Goal: Task Accomplishment & Management: Manage account settings

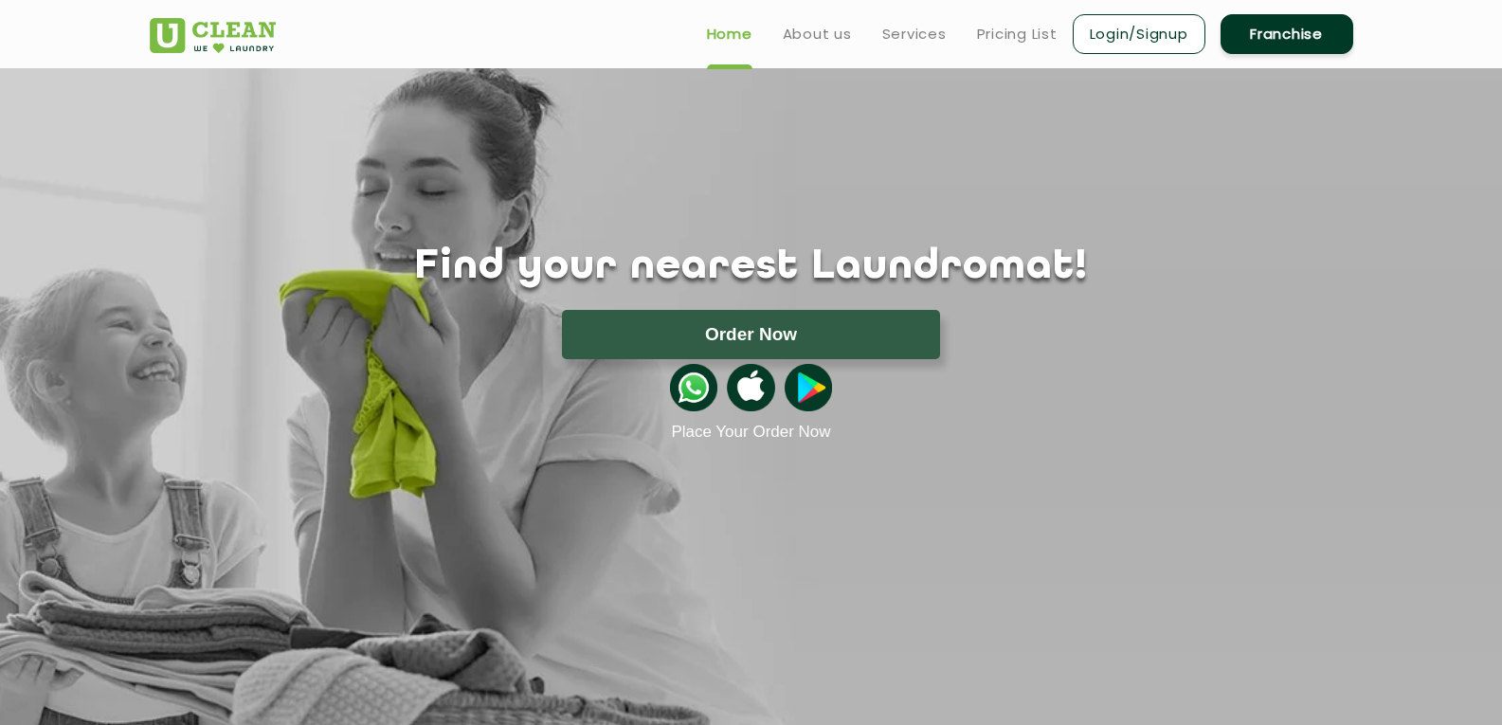
click at [1273, 33] on link "Franchise" at bounding box center [1286, 34] width 133 height 40
click at [1004, 107] on div "Find your nearest Laundromat! Please select the location Order Now Place Your O…" at bounding box center [751, 254] width 1232 height 373
click at [1164, 36] on link "Login/Signup" at bounding box center [1139, 34] width 133 height 40
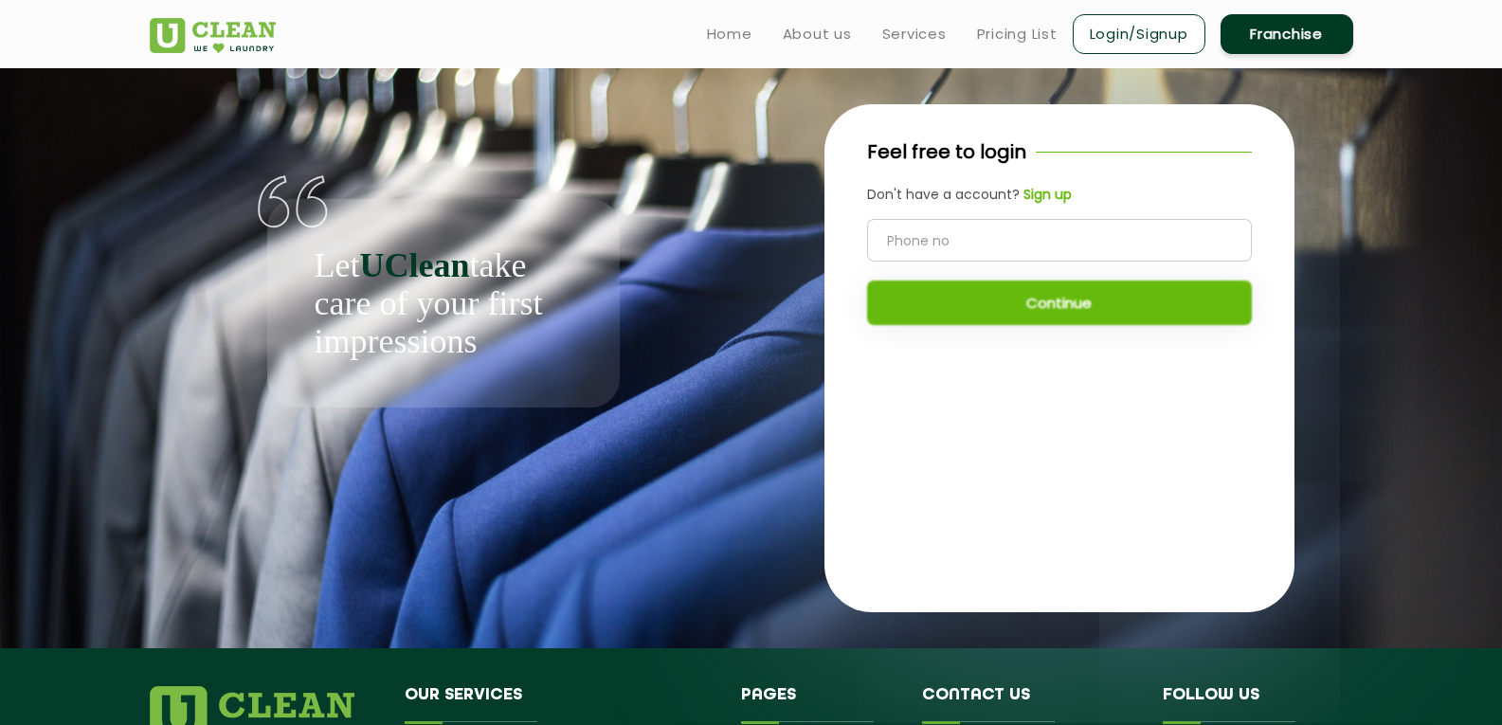
click at [935, 233] on input "tel" at bounding box center [1059, 240] width 385 height 43
click at [970, 235] on input "tel" at bounding box center [1059, 240] width 385 height 43
type input "7439211761"
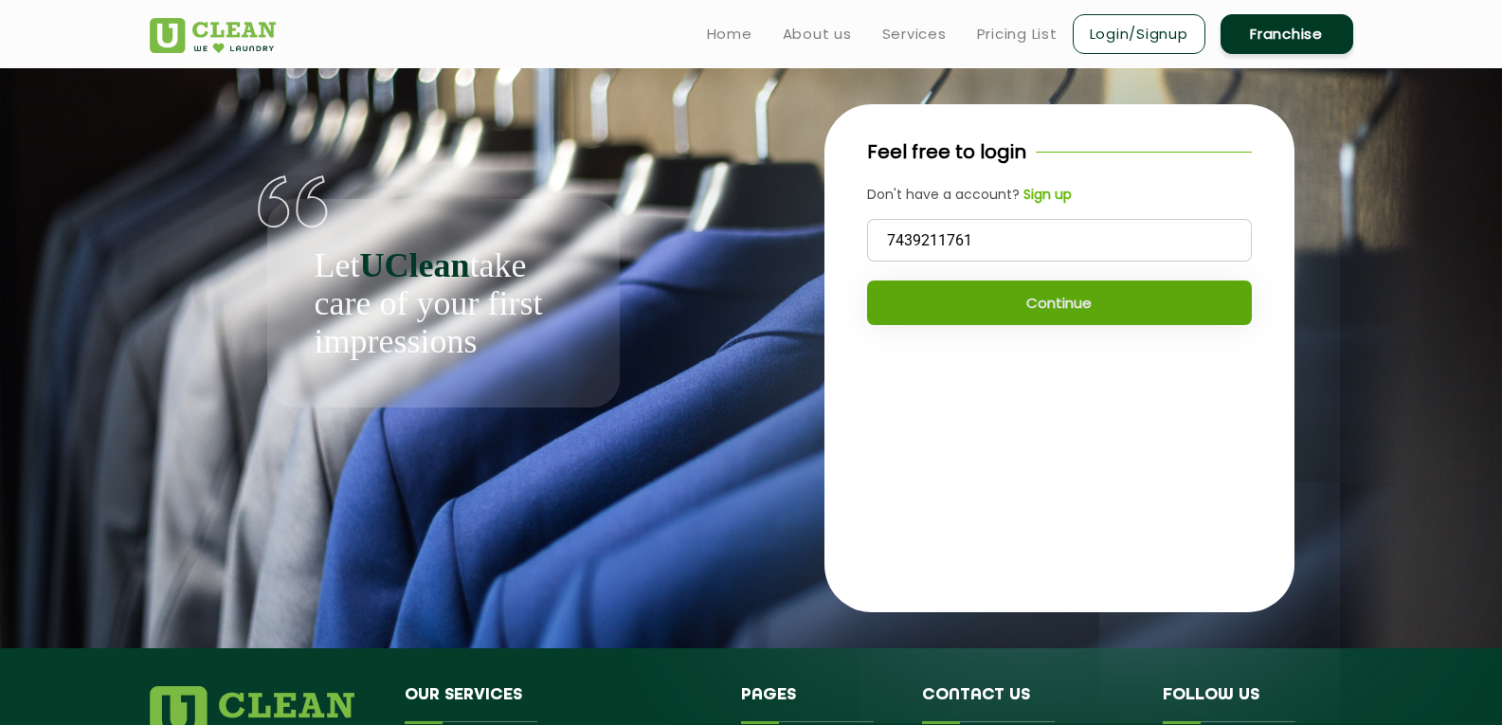
click at [1100, 301] on button "Continue" at bounding box center [1059, 302] width 385 height 45
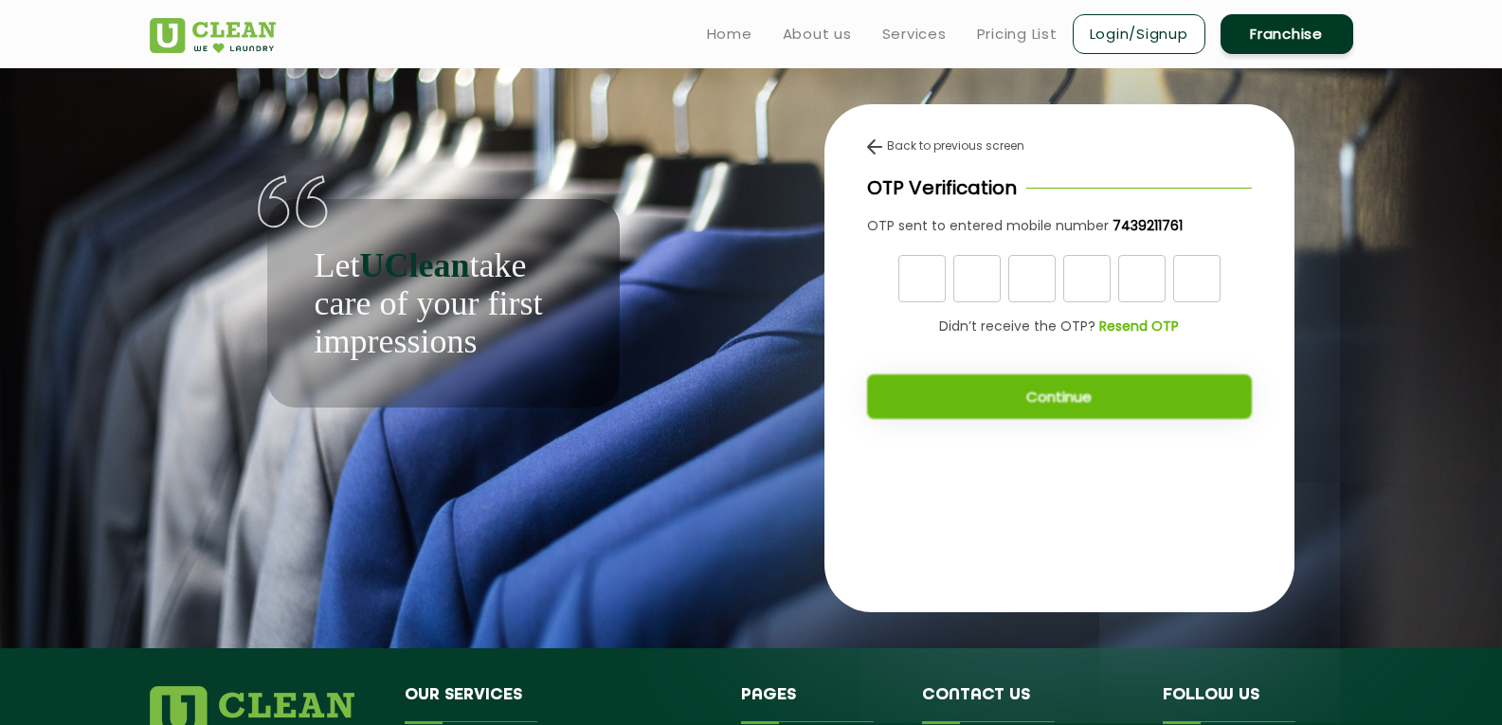
click at [1131, 323] on b "Resend OTP" at bounding box center [1139, 325] width 80 height 19
click at [871, 153] on img at bounding box center [874, 146] width 15 height 15
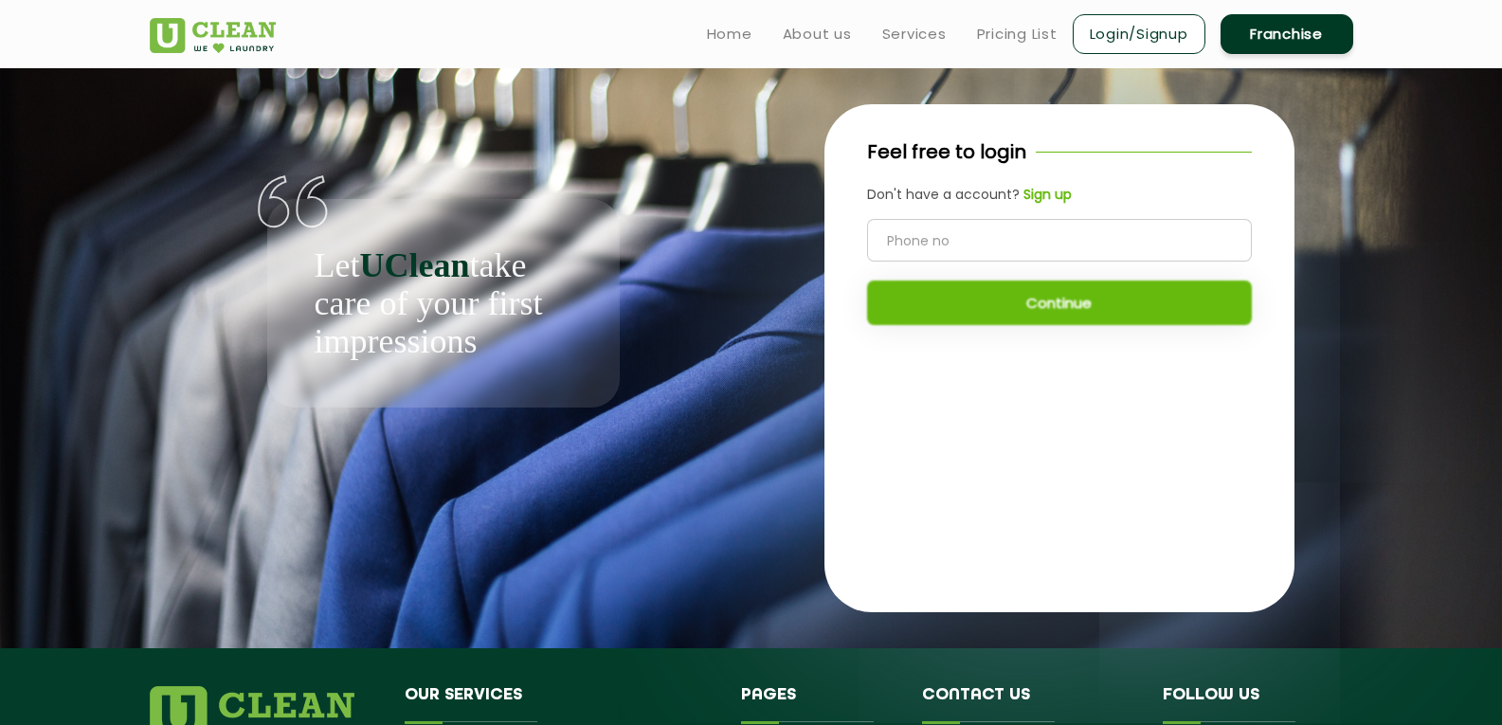
click at [978, 237] on input "tel" at bounding box center [1059, 240] width 385 height 43
type input "7439211761"
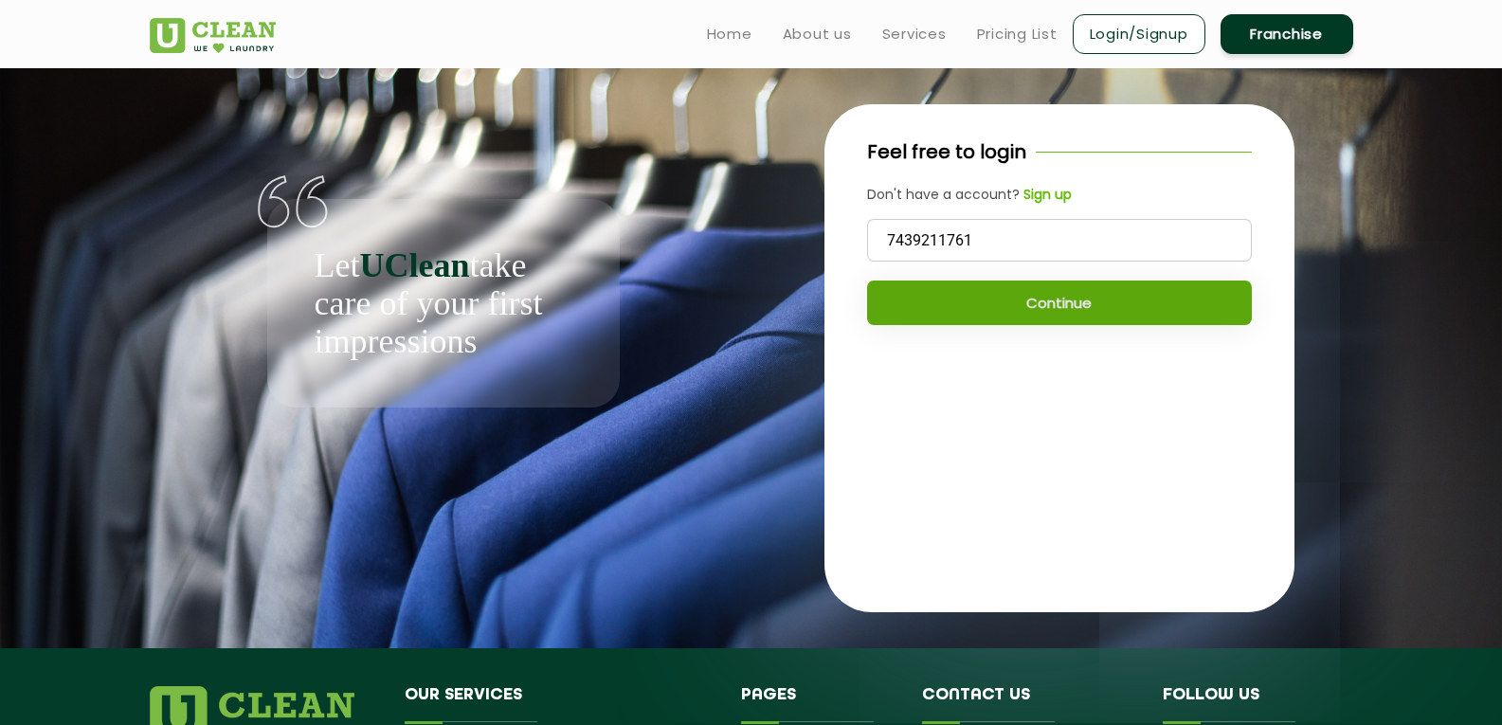
click at [1076, 307] on button "Continue" at bounding box center [1059, 302] width 385 height 45
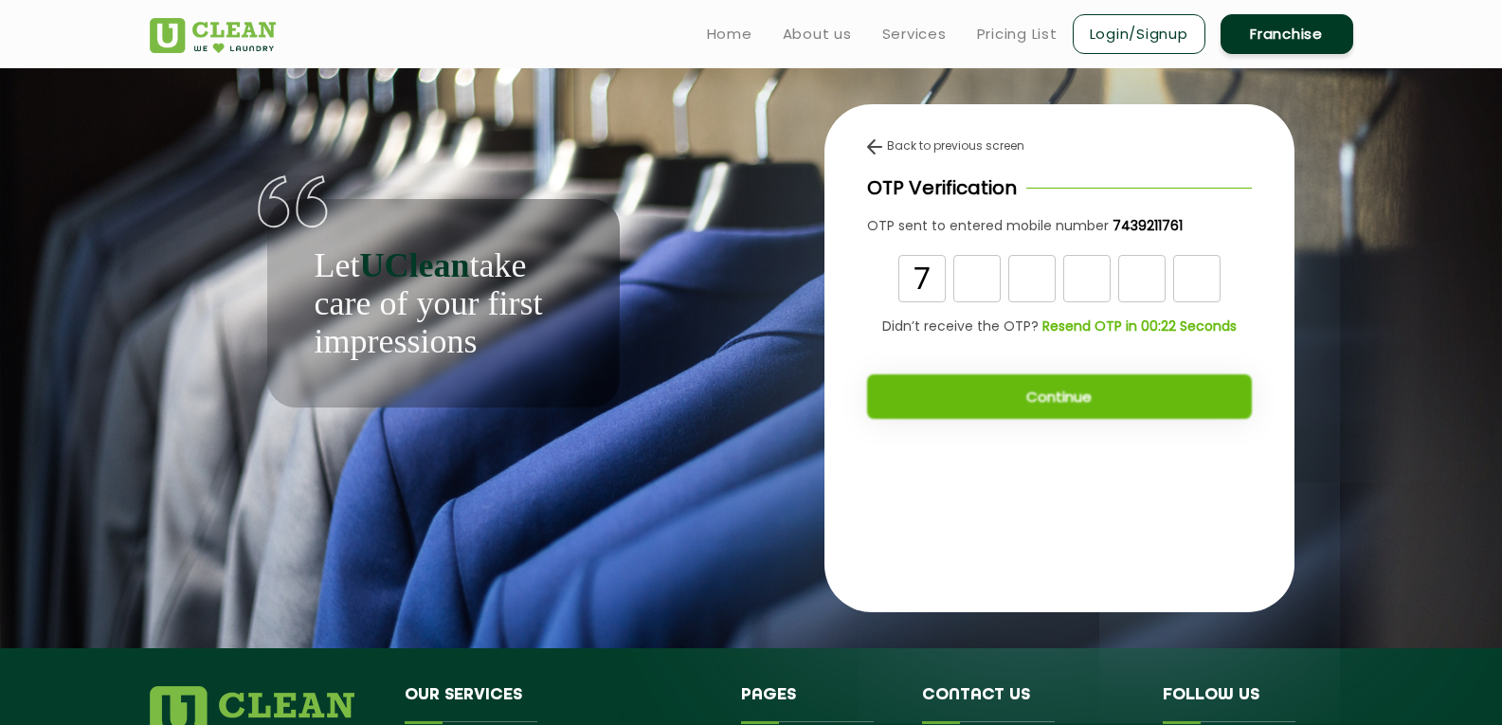
type input "7"
type input "2"
type input "9"
type input "5"
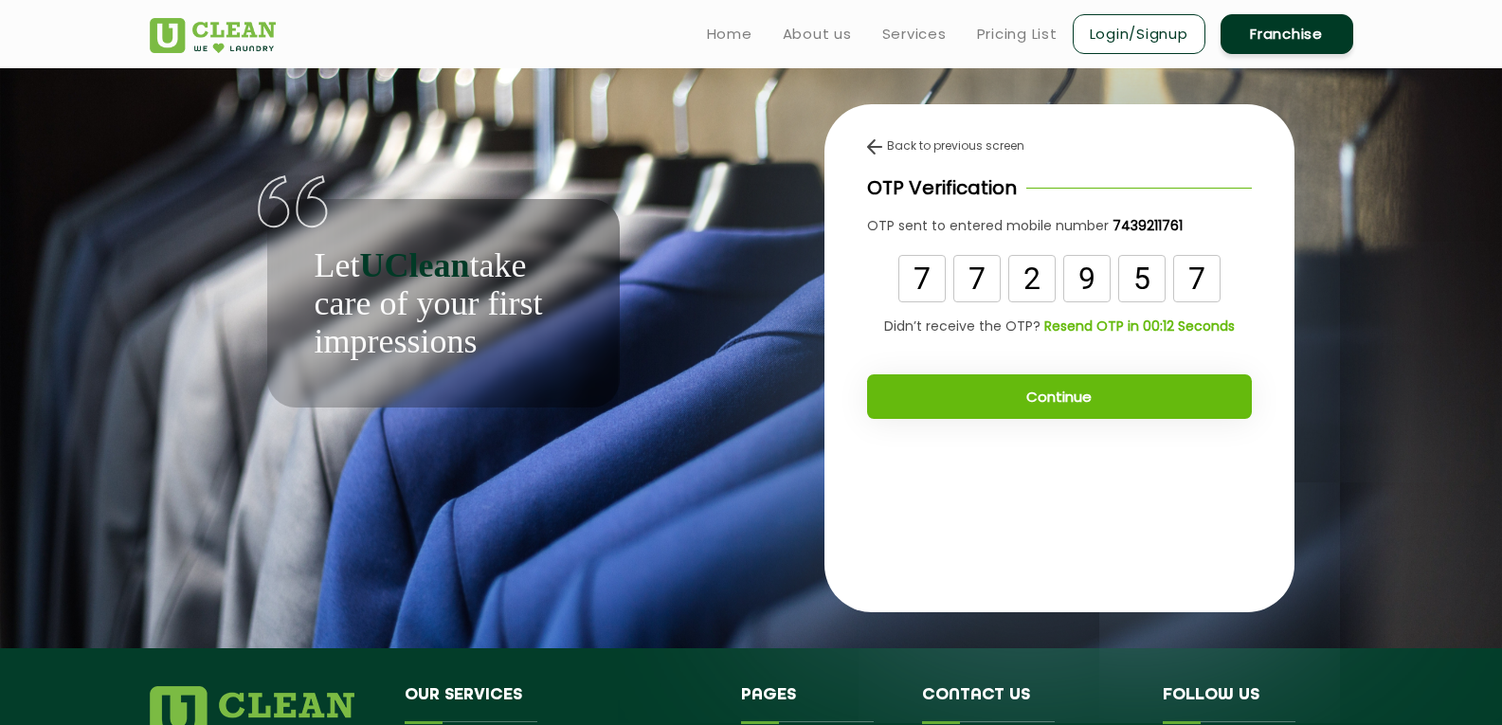
type input "7"
click at [1057, 390] on button "Continue" at bounding box center [1059, 396] width 385 height 45
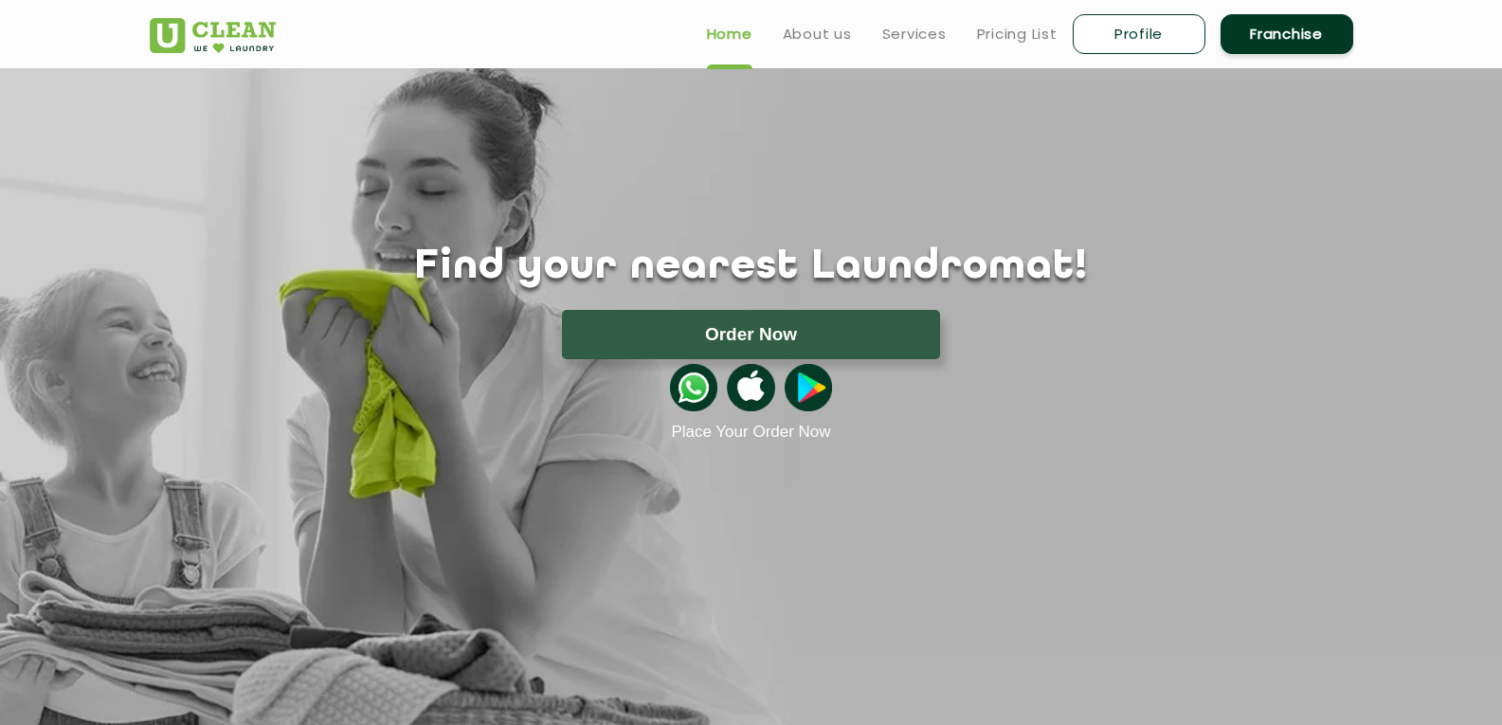
click at [1223, 192] on div "Find your nearest Laundromat! Please select the location Order Now Place Your O…" at bounding box center [751, 254] width 1232 height 373
click at [922, 31] on link "Services" at bounding box center [914, 34] width 64 height 23
